Goal: Task Accomplishment & Management: Use online tool/utility

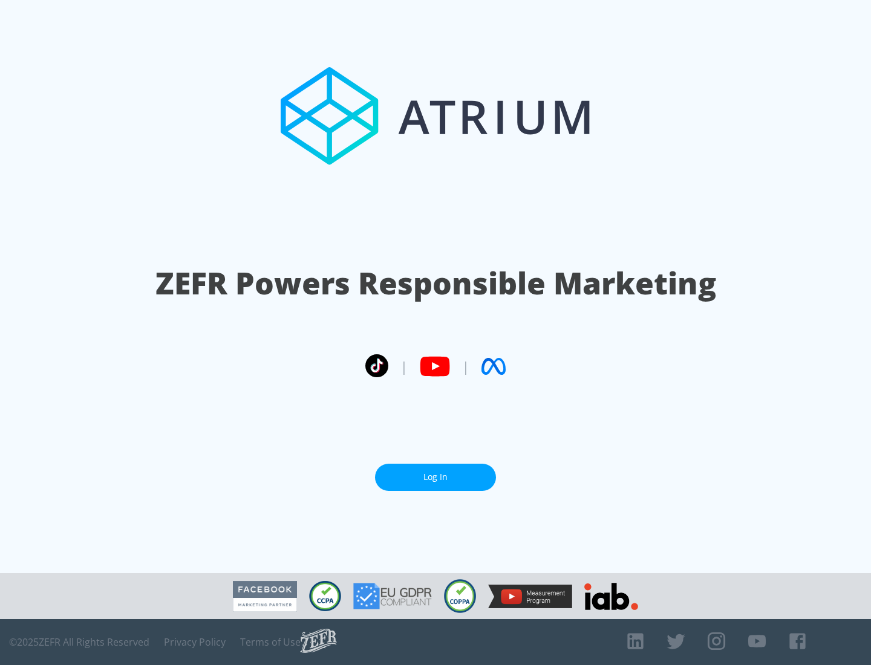
click at [436, 477] on link "Log In" at bounding box center [435, 477] width 121 height 27
